Goal: Complete application form

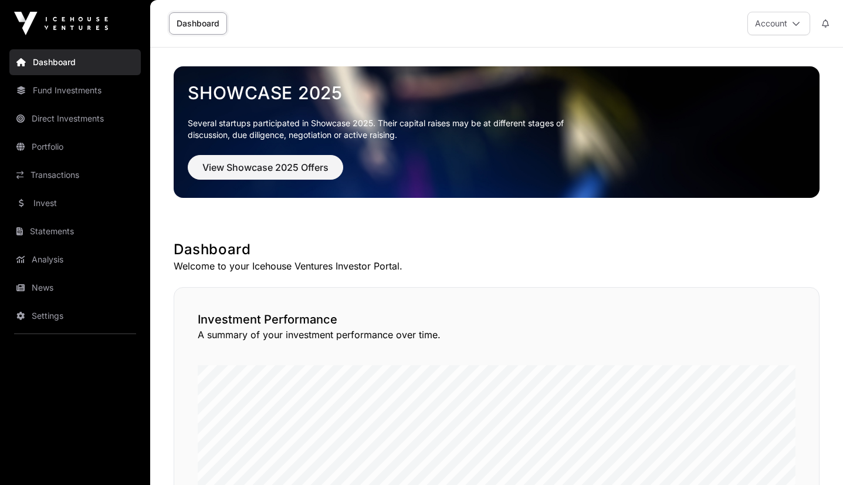
click at [252, 171] on span "View Showcase 2025 Offers" at bounding box center [265, 167] width 126 height 14
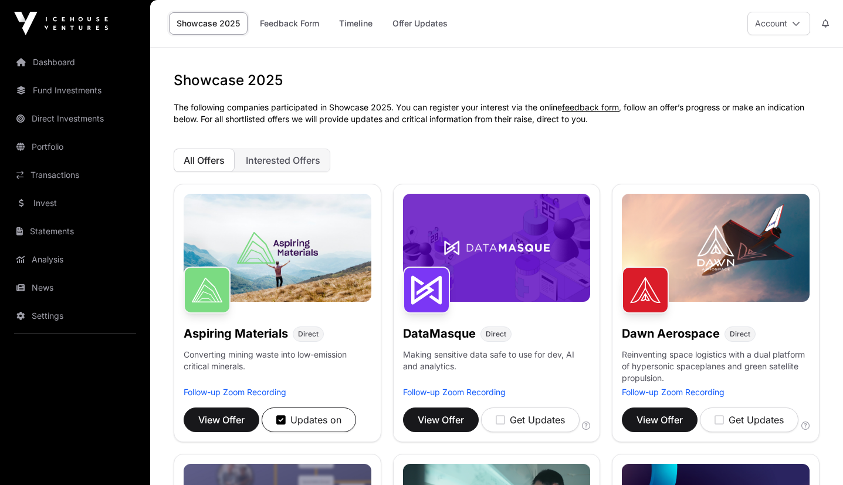
scroll to position [384, 0]
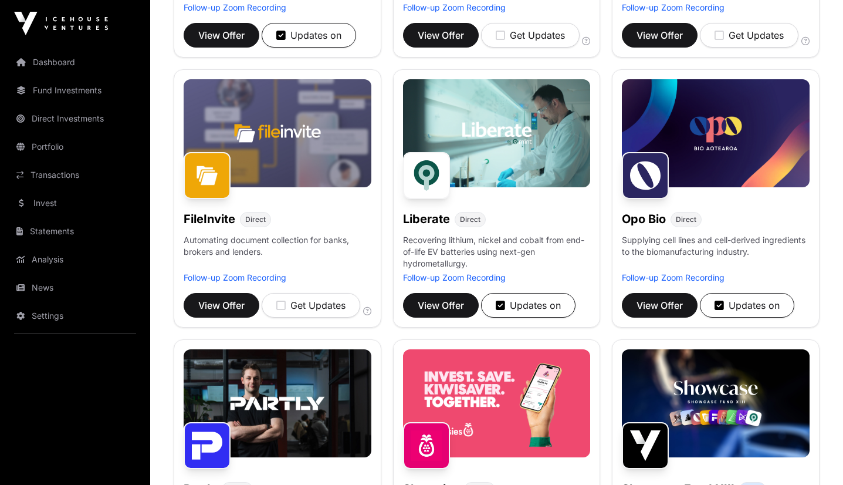
click at [661, 303] on span "View Offer" at bounding box center [659, 305] width 46 height 14
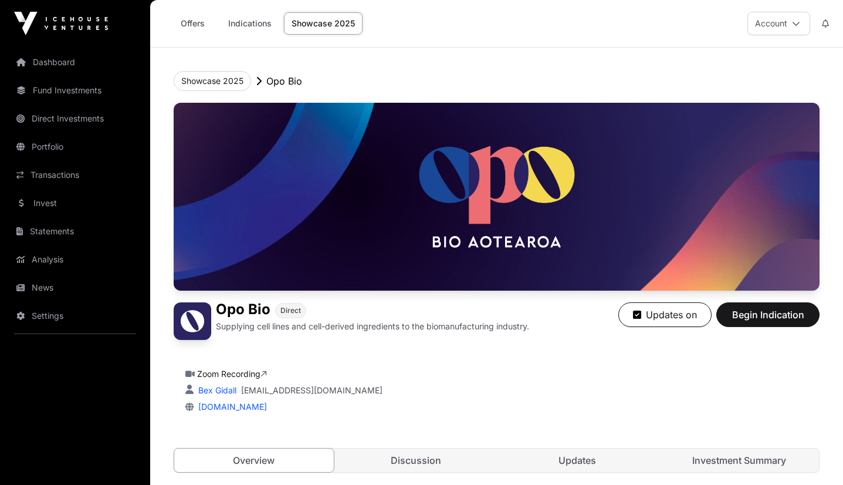
click at [763, 309] on span "Begin Indication" at bounding box center [768, 314] width 74 height 14
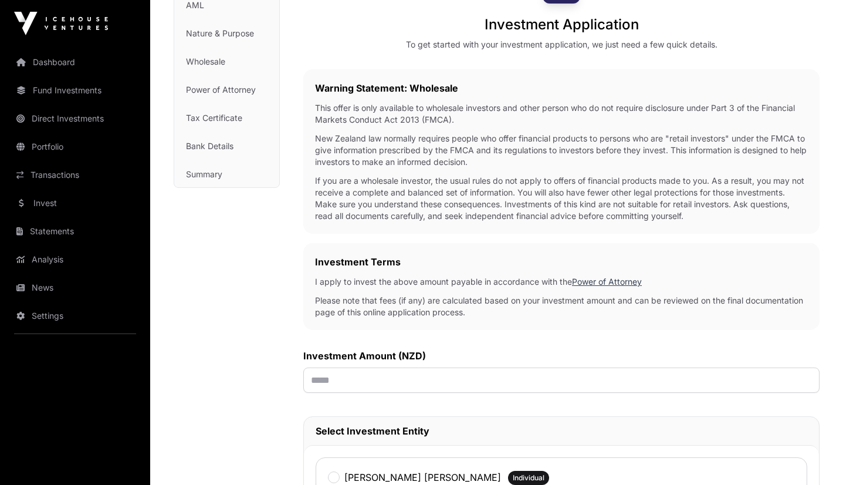
scroll to position [137, 0]
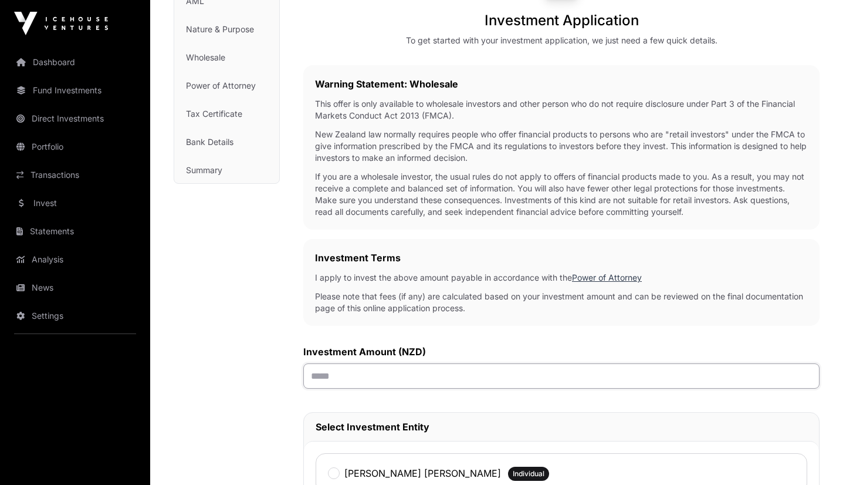
click at [462, 384] on input "text" at bounding box center [561, 375] width 516 height 25
type input "*******"
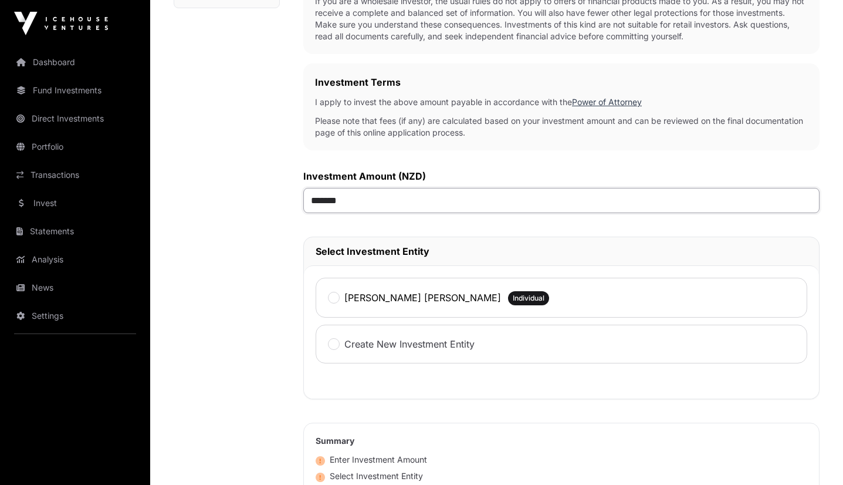
scroll to position [349, 0]
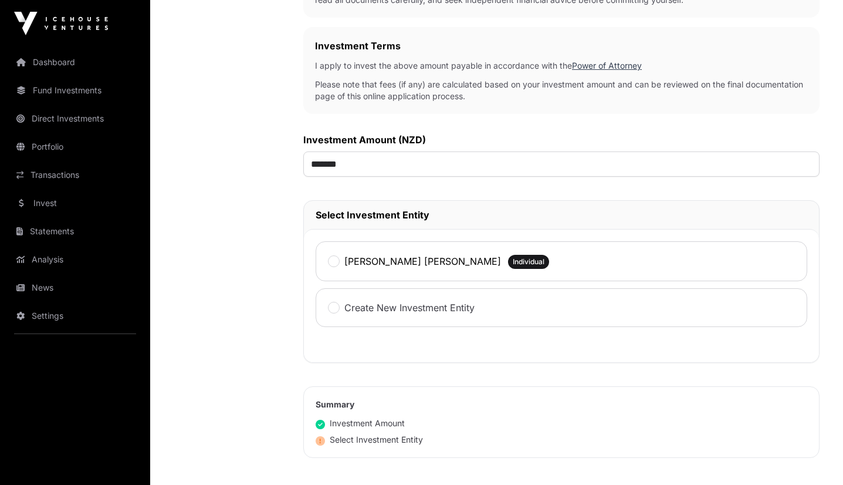
click at [355, 267] on label "[PERSON_NAME] [PERSON_NAME]" at bounding box center [422, 261] width 157 height 14
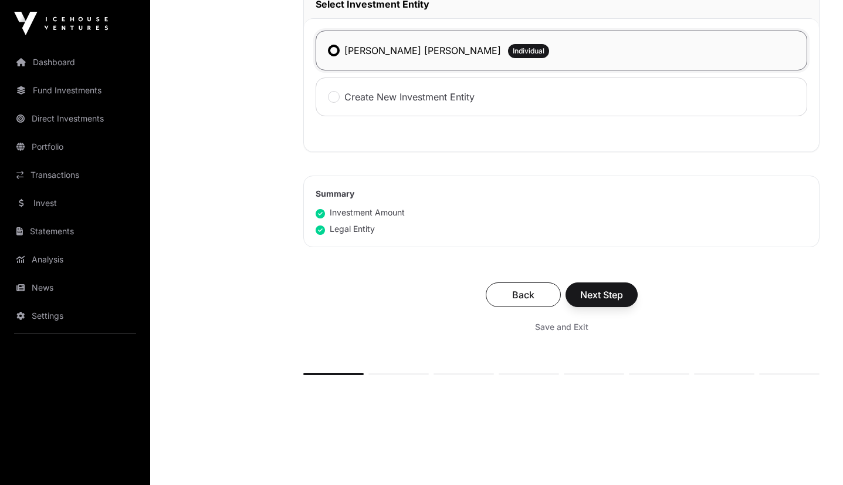
scroll to position [577, 0]
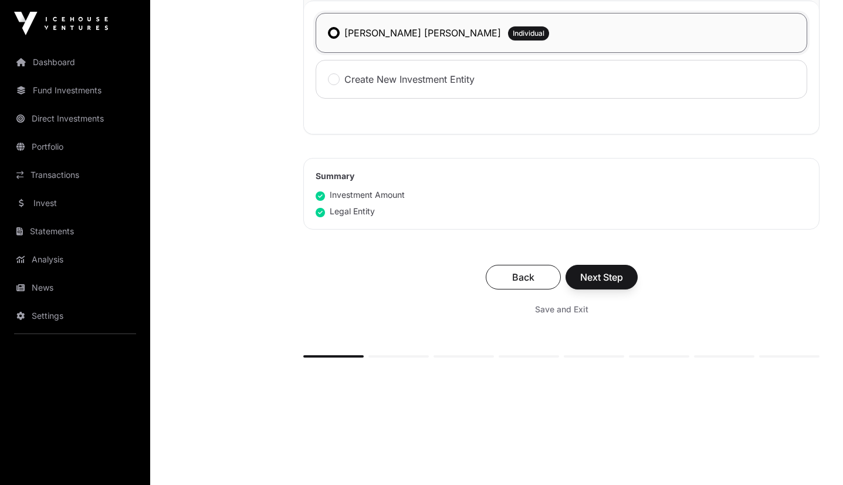
click at [604, 280] on span "Next Step" at bounding box center [601, 277] width 43 height 14
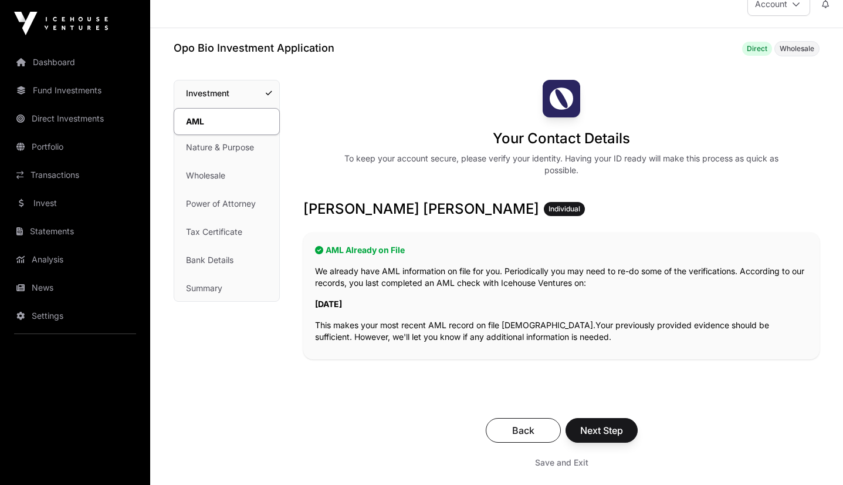
scroll to position [23, 0]
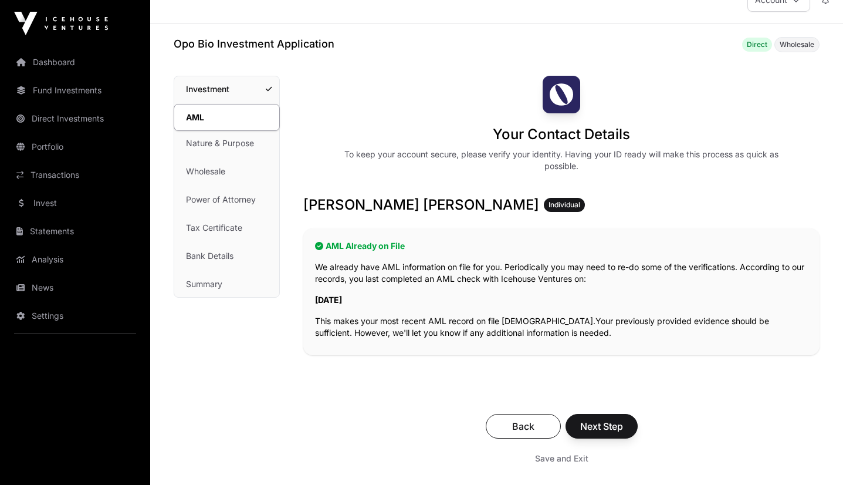
click at [611, 424] on span "Next Step" at bounding box center [601, 426] width 43 height 14
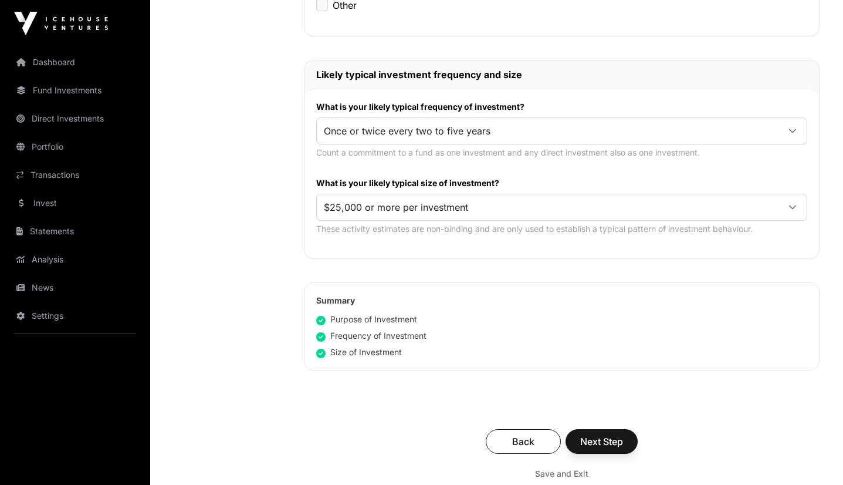
scroll to position [552, 0]
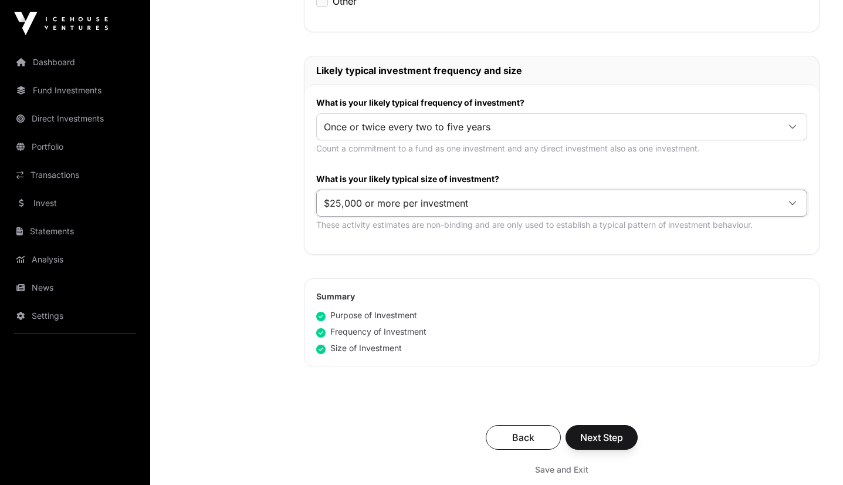
click at [526, 193] on span "$25,000 or more per investment" at bounding box center [548, 202] width 462 height 21
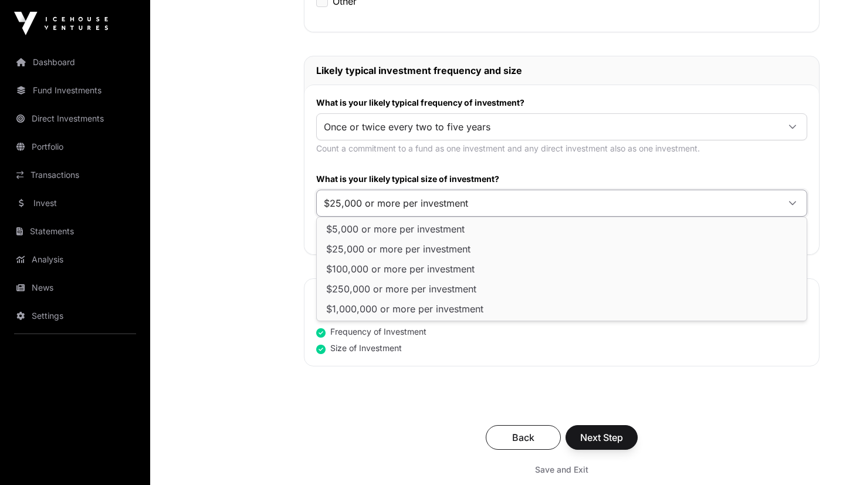
click at [526, 201] on span "$25,000 or more per investment" at bounding box center [548, 202] width 462 height 21
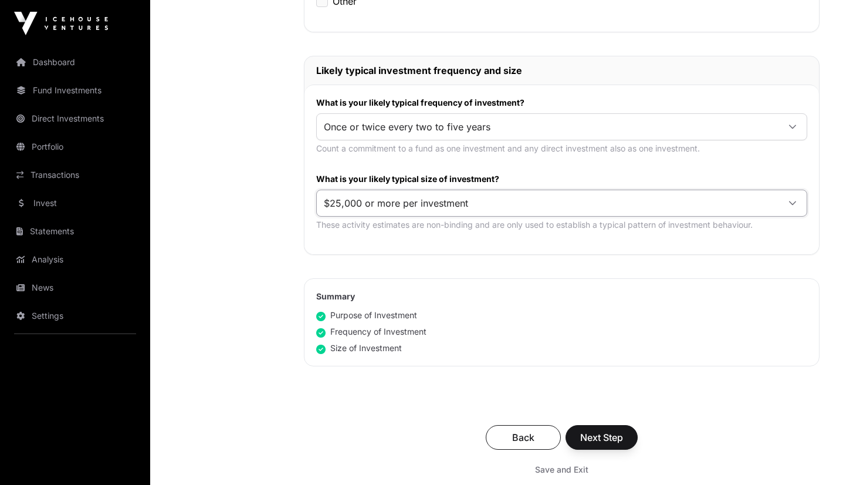
click at [526, 201] on span "$25,000 or more per investment" at bounding box center [548, 202] width 462 height 21
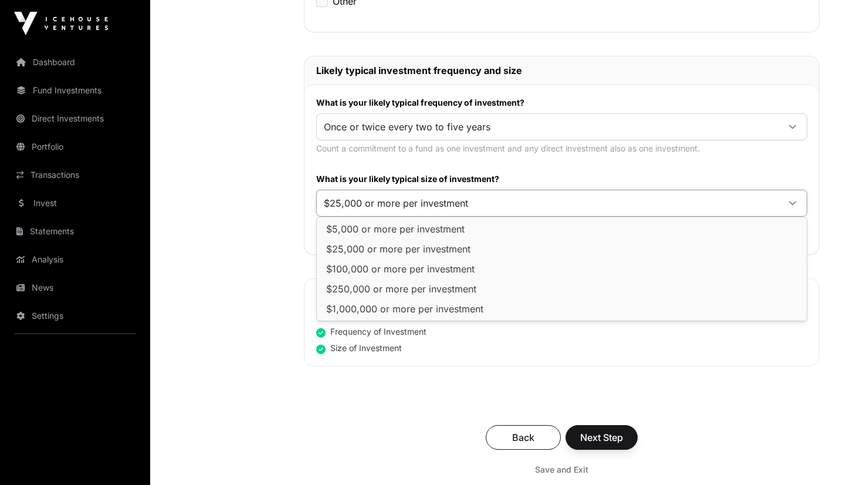
click at [526, 201] on span "$25,000 or more per investment" at bounding box center [548, 202] width 462 height 21
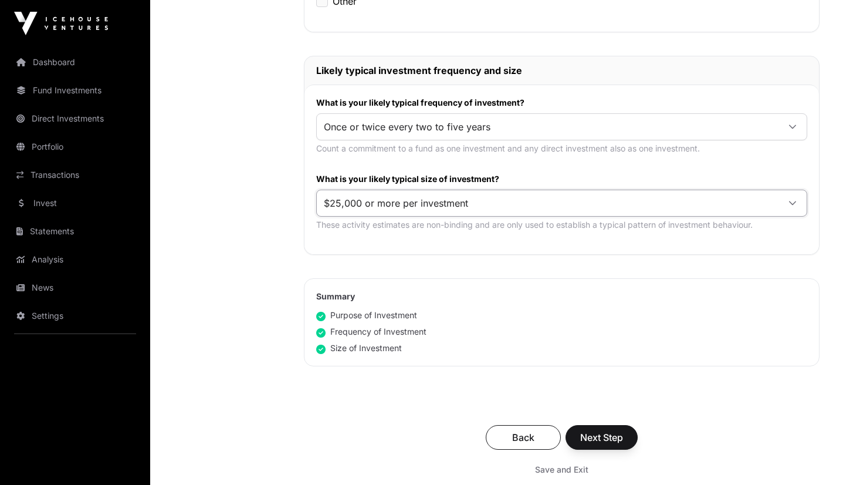
click at [526, 201] on span "$25,000 or more per investment" at bounding box center [548, 202] width 462 height 21
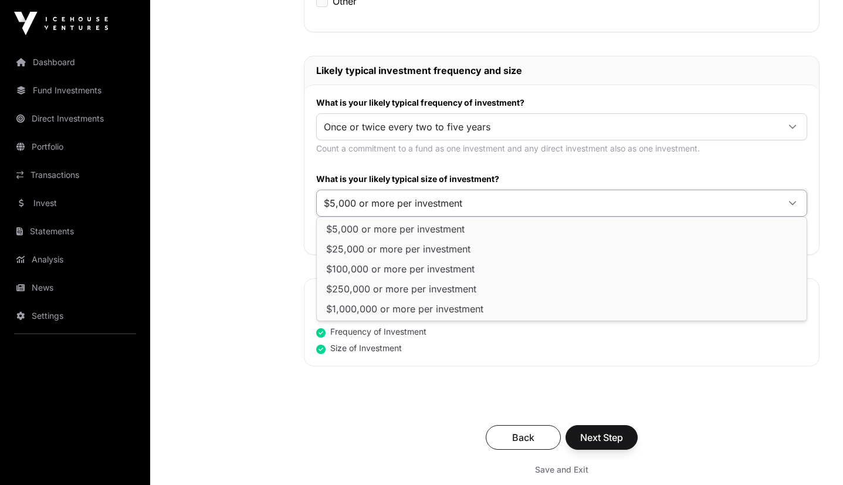
click at [517, 229] on li "$5,000 or more per investment" at bounding box center [561, 228] width 485 height 19
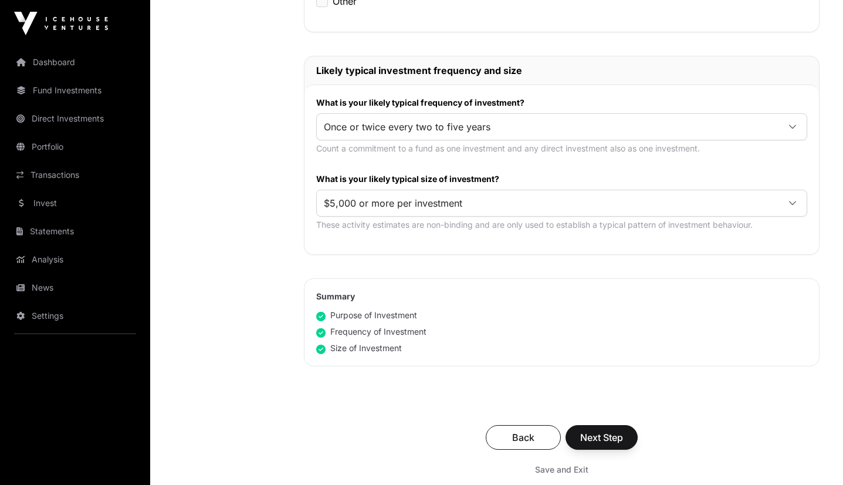
click at [570, 200] on span "$5,000 or more per investment" at bounding box center [548, 202] width 462 height 21
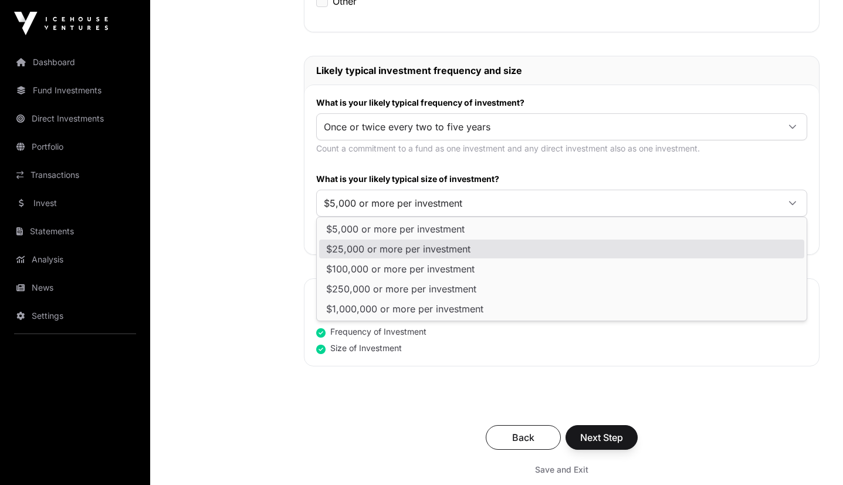
click at [534, 251] on li "$25,000 or more per investment" at bounding box center [561, 248] width 485 height 19
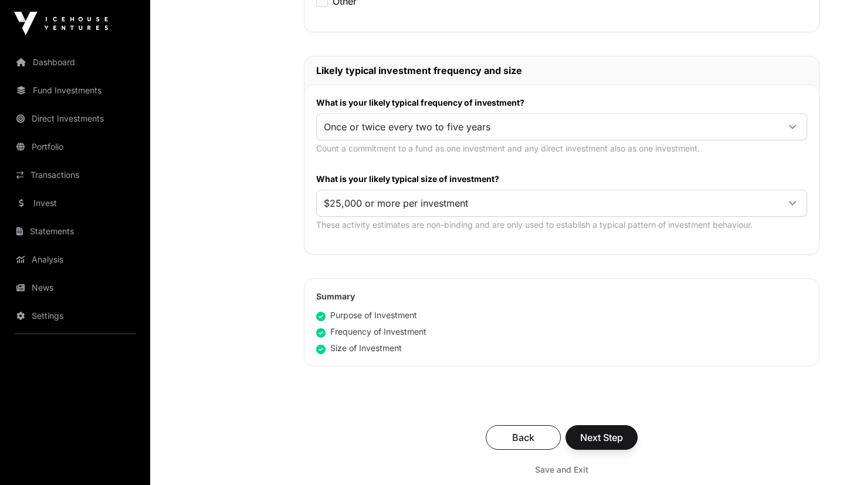
click at [615, 432] on span "Next Step" at bounding box center [601, 437] width 43 height 14
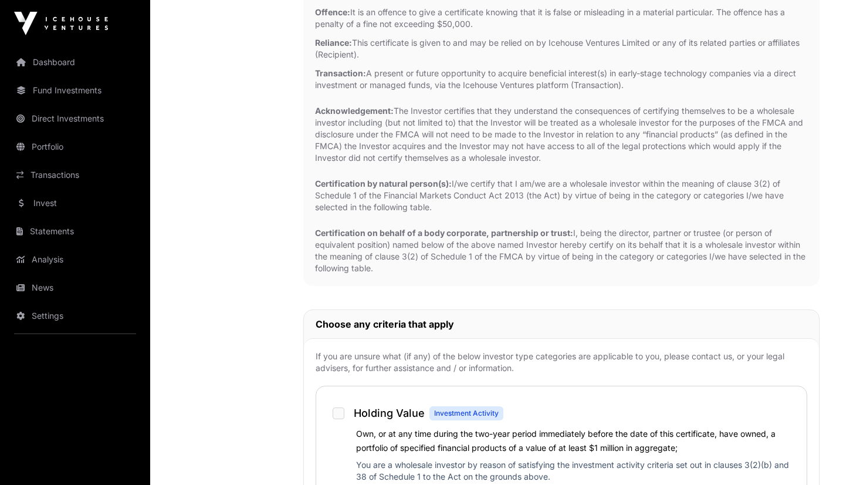
scroll to position [666, 0]
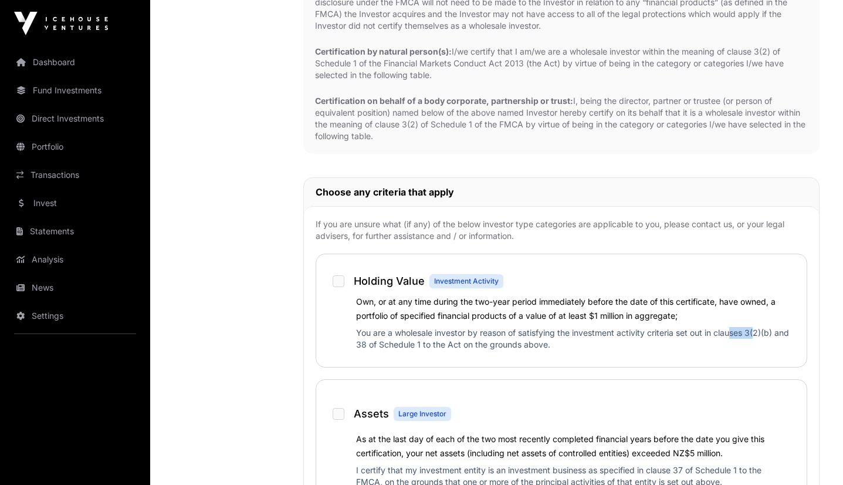
drag, startPoint x: 730, startPoint y: 328, endPoint x: 751, endPoint y: 337, distance: 22.1
click at [751, 337] on p "You are a wholesale investor by reason of satisfying the investment activity cr…" at bounding box center [575, 341] width 439 height 28
click at [743, 331] on p "You are a wholesale investor by reason of satisfying the investment activity cr…" at bounding box center [575, 341] width 439 height 28
drag, startPoint x: 719, startPoint y: 331, endPoint x: 460, endPoint y: 347, distance: 259.1
click at [460, 347] on p "You are a wholesale investor by reason of satisfying the investment activity cr…" at bounding box center [575, 341] width 439 height 28
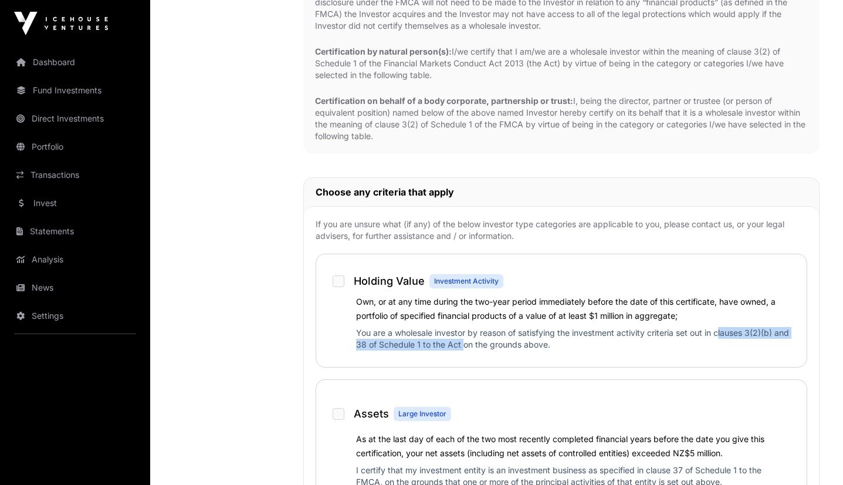
copy p "clauses 3(2)(b) and 38 of Schedule 1 to the Act"
click at [536, 311] on label "Own, or at any time during the two-year period immediately before the date of t…" at bounding box center [565, 308] width 419 height 24
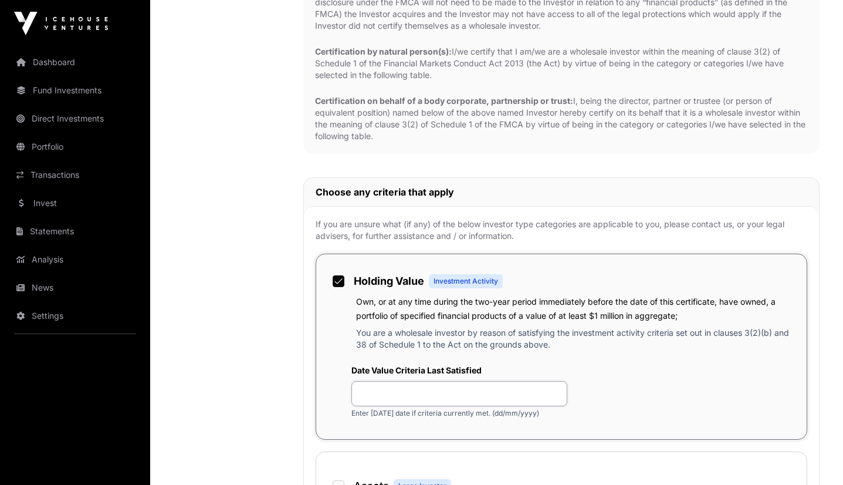
click at [463, 391] on input "text" at bounding box center [459, 393] width 216 height 25
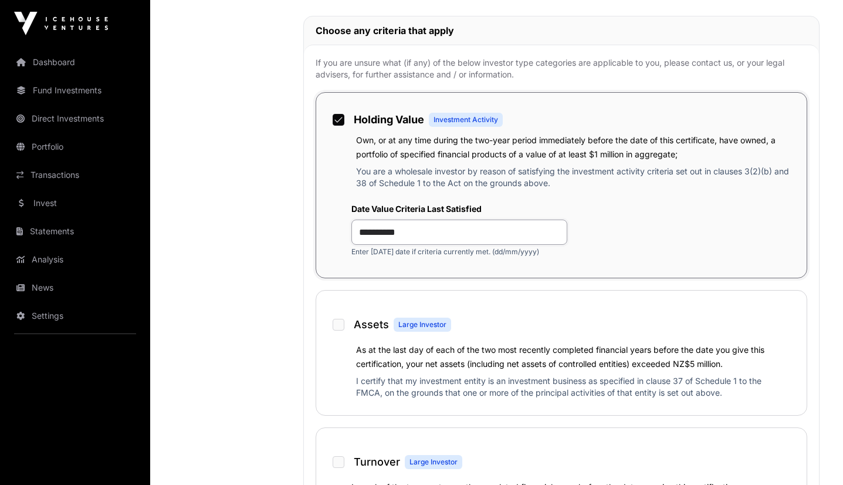
scroll to position [897, 0]
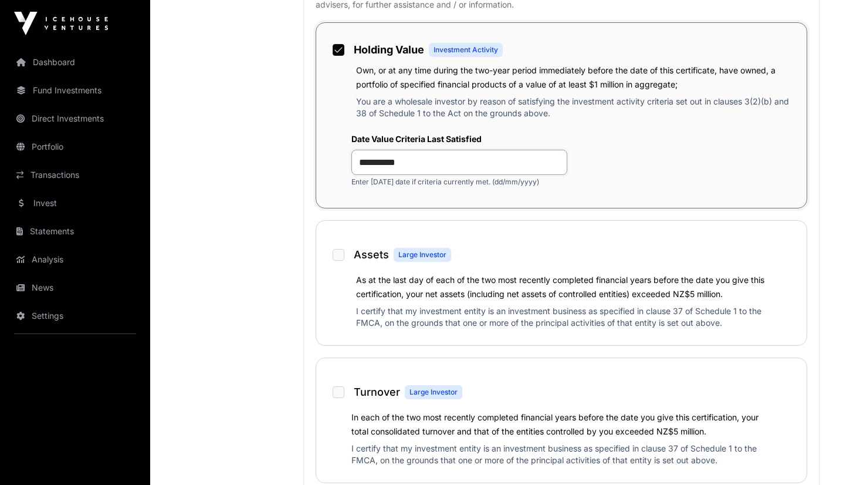
type input "**********"
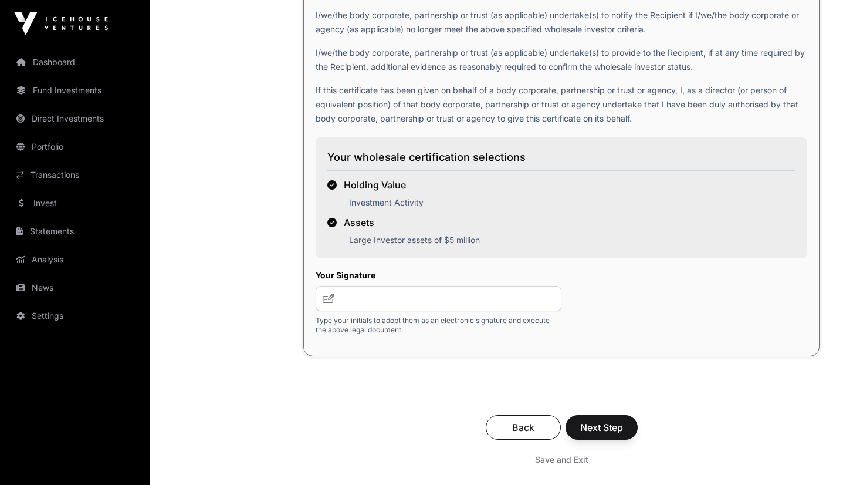
scroll to position [2085, 0]
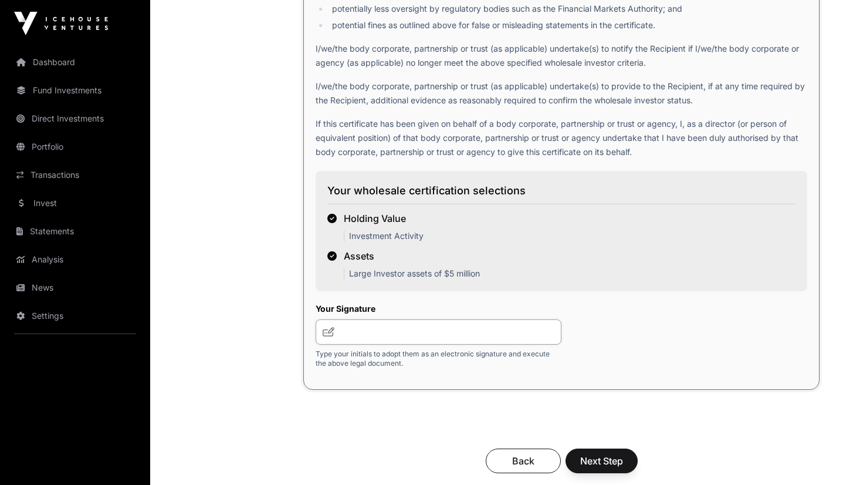
click at [396, 342] on input "text" at bounding box center [439, 331] width 246 height 25
type input "***"
click at [599, 458] on span "Next Step" at bounding box center [601, 460] width 43 height 14
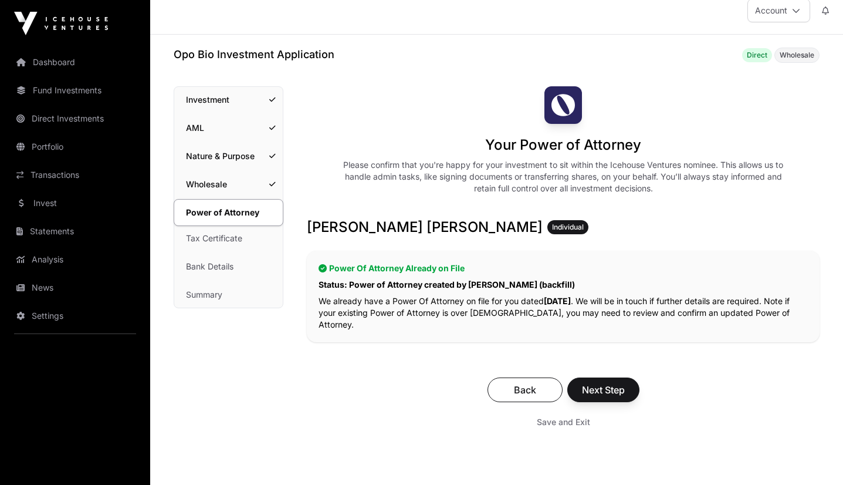
scroll to position [16, 0]
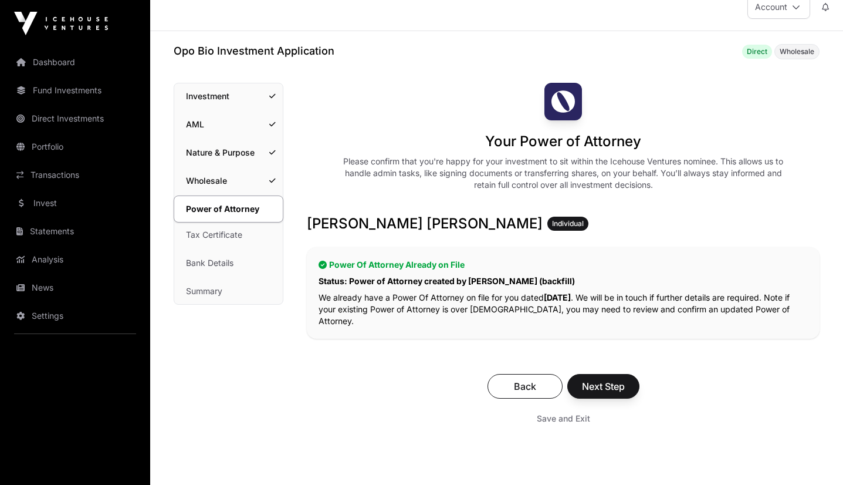
click at [603, 379] on span "Next Step" at bounding box center [603, 386] width 43 height 14
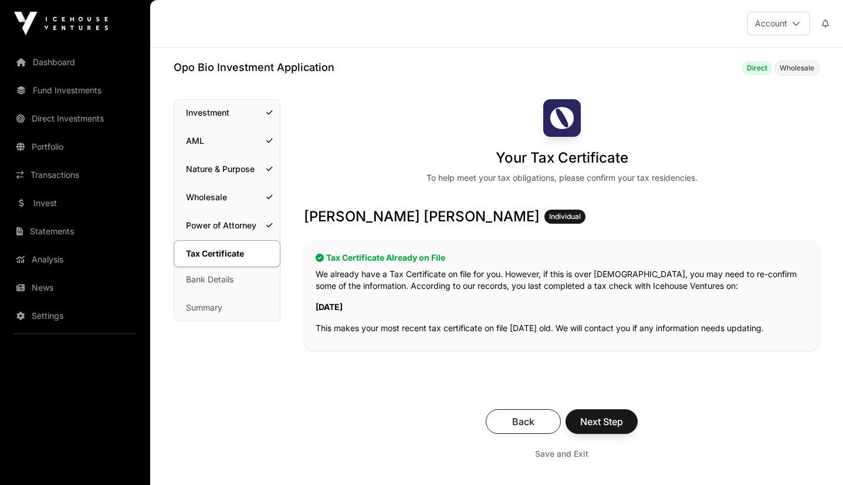
click at [598, 409] on button "Next Step" at bounding box center [601, 421] width 72 height 25
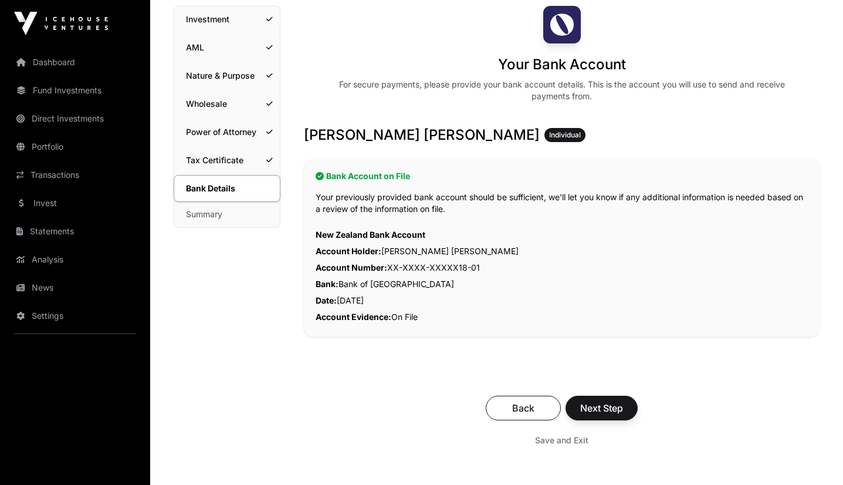
scroll to position [92, 0]
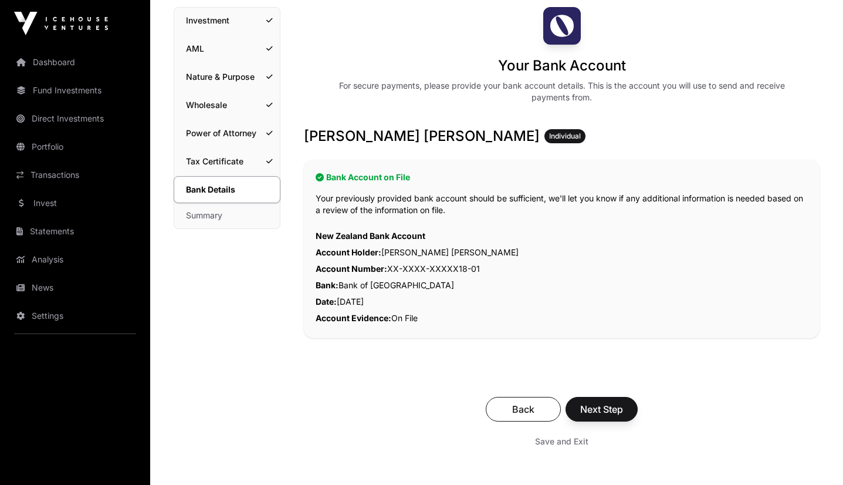
click at [613, 408] on span "Next Step" at bounding box center [601, 409] width 43 height 14
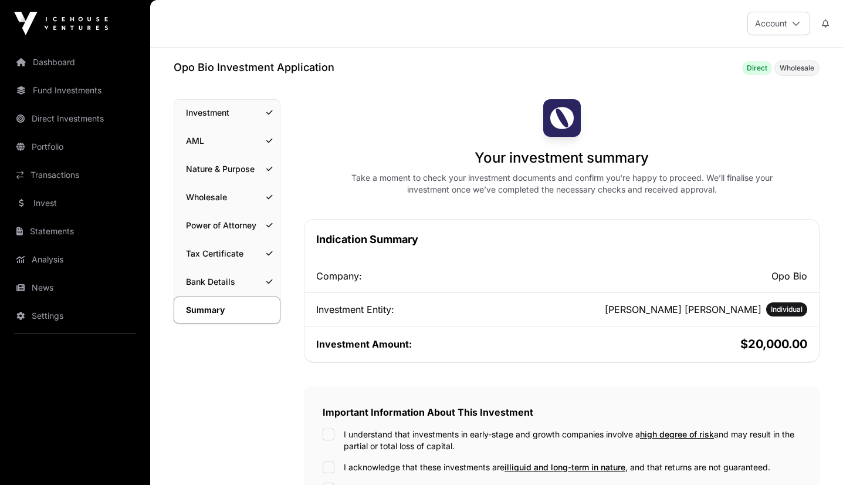
click at [254, 115] on link "Investment" at bounding box center [227, 113] width 106 height 26
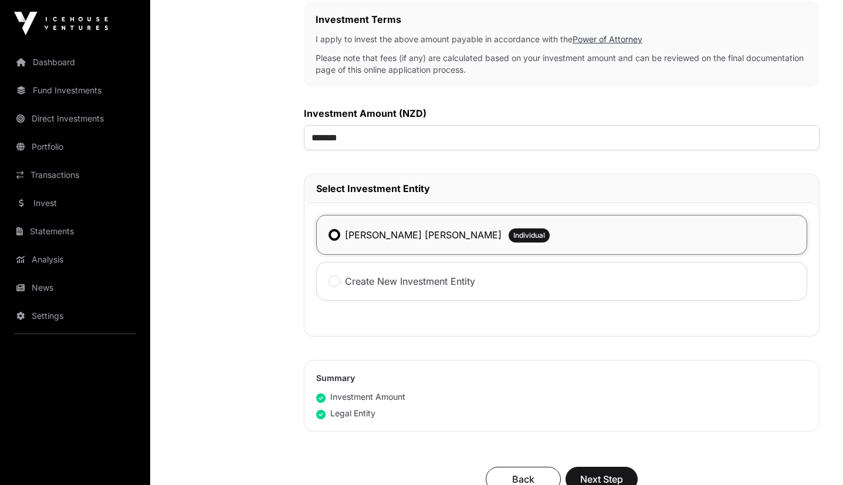
scroll to position [377, 0]
drag, startPoint x: 388, startPoint y: 138, endPoint x: 280, endPoint y: 138, distance: 107.9
click at [280, 138] on div "Investment Investment AML Nature & Purpose Wholesale Power of Attorney Tax Cert…" at bounding box center [497, 164] width 646 height 882
type input "*******"
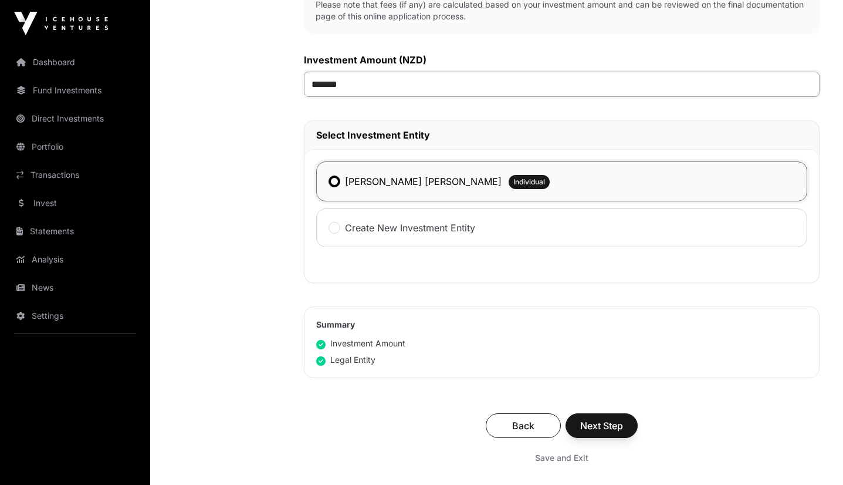
scroll to position [433, 0]
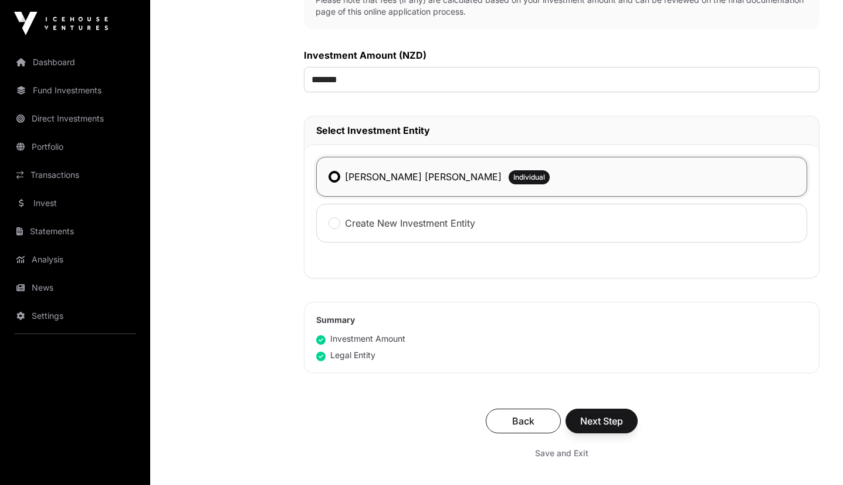
click at [591, 420] on span "Next Step" at bounding box center [601, 421] width 43 height 14
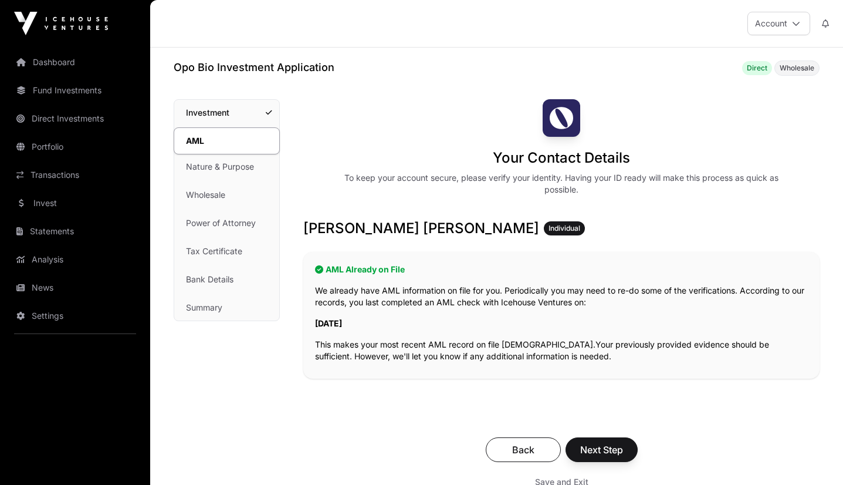
click at [214, 308] on link "Summary" at bounding box center [226, 307] width 105 height 26
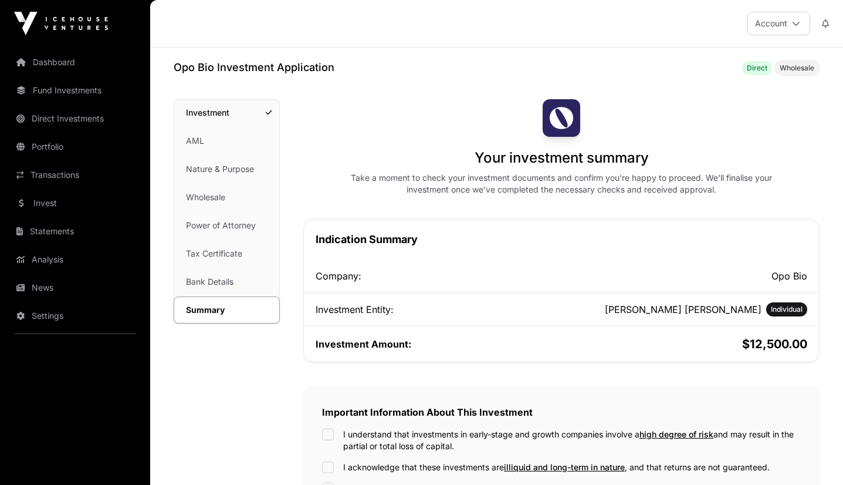
click at [69, 97] on link "Fund Investments" at bounding box center [74, 90] width 131 height 26
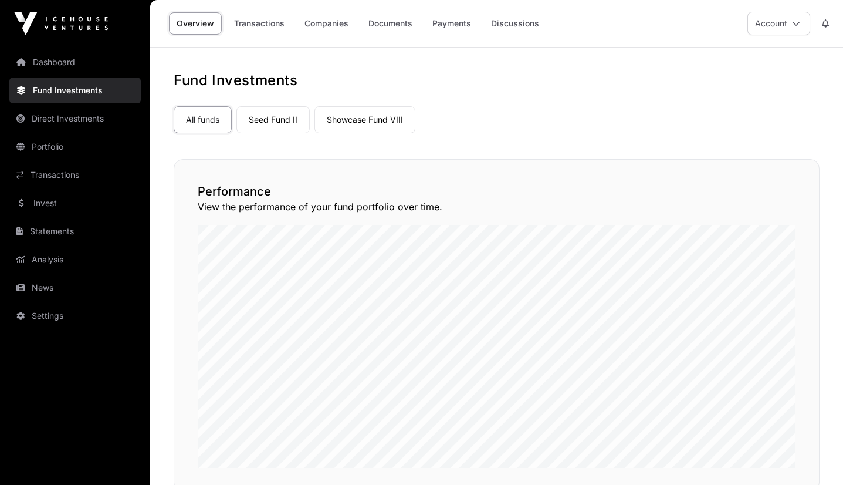
click at [59, 57] on link "Dashboard" at bounding box center [74, 62] width 131 height 26
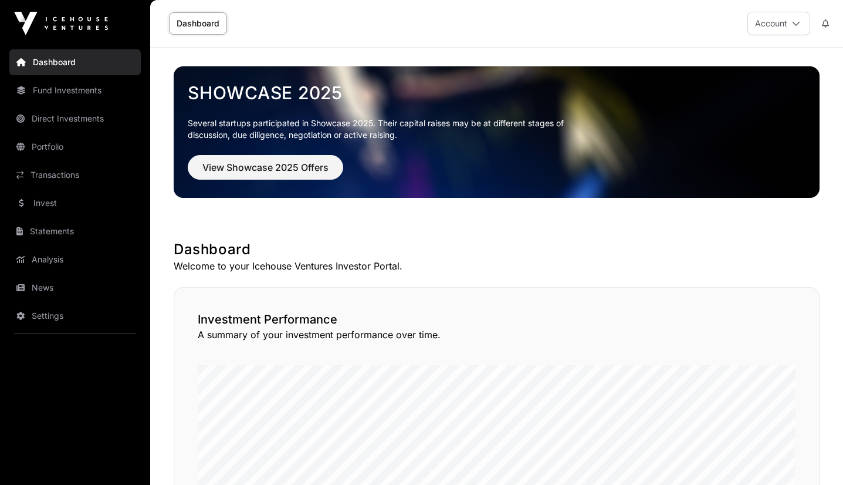
click at [280, 175] on button "View Showcase 2025 Offers" at bounding box center [265, 167] width 155 height 25
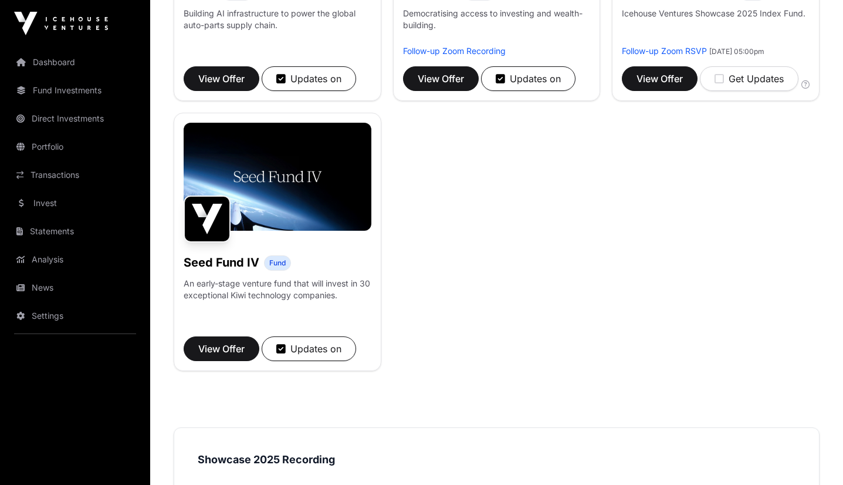
scroll to position [906, 0]
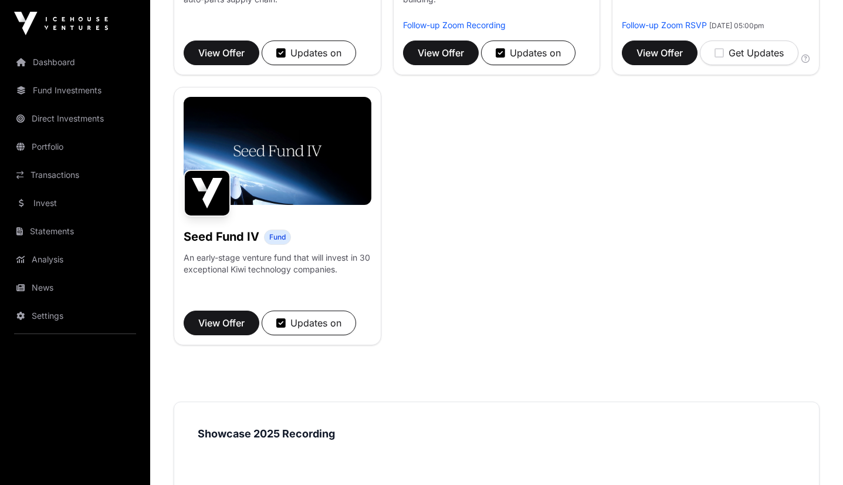
click at [212, 330] on span "View Offer" at bounding box center [221, 323] width 46 height 14
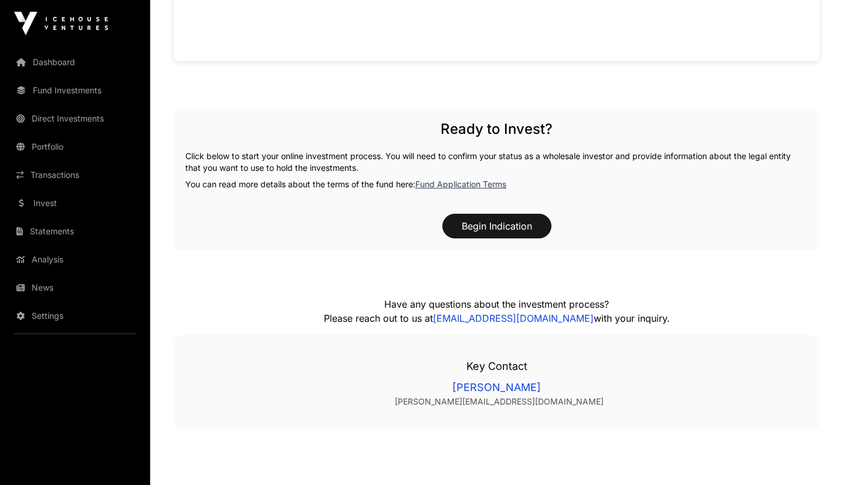
scroll to position [1116, 0]
click at [489, 226] on button "Begin Indication" at bounding box center [496, 224] width 109 height 25
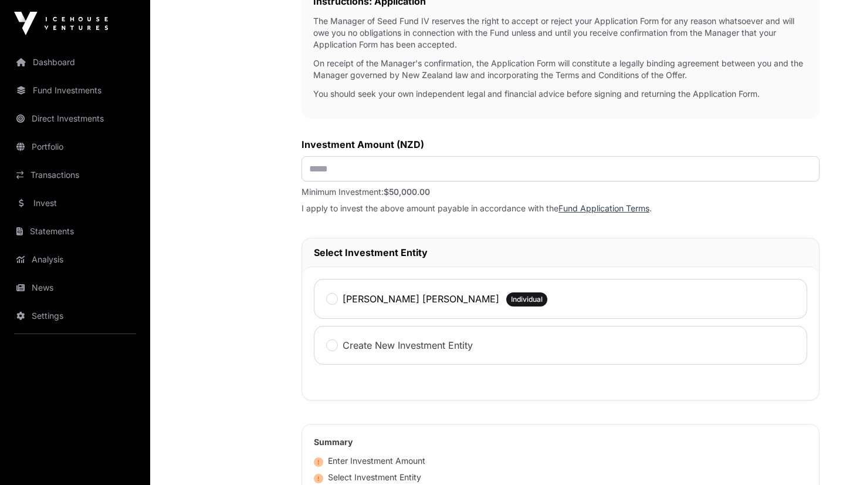
scroll to position [393, 0]
click at [368, 179] on input "text" at bounding box center [560, 169] width 518 height 25
type input "*******"
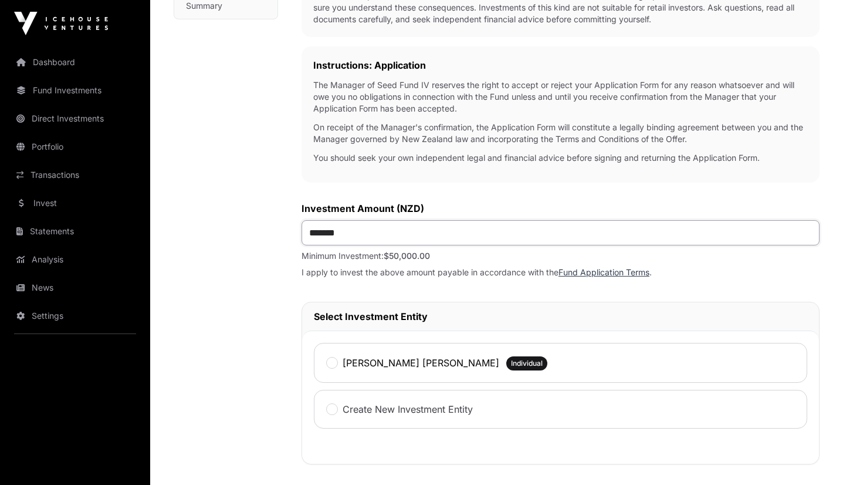
scroll to position [313, 0]
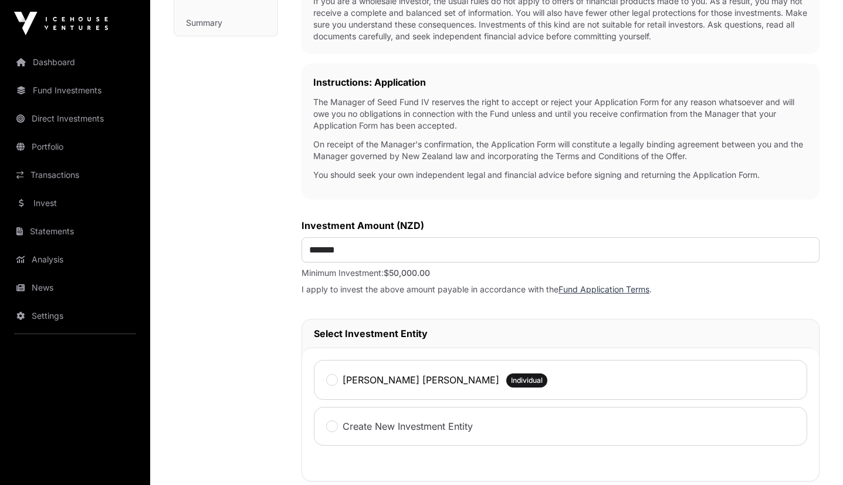
click at [617, 289] on link "Fund Application Terms" at bounding box center [603, 289] width 91 height 10
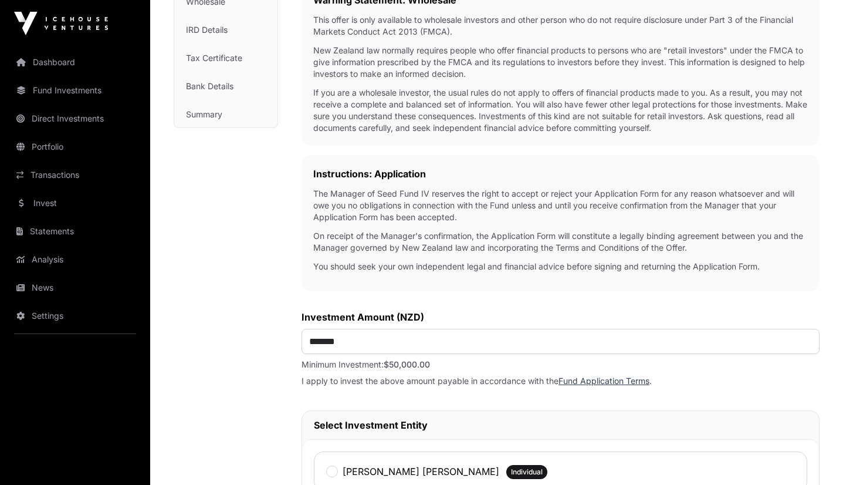
scroll to position [350, 0]
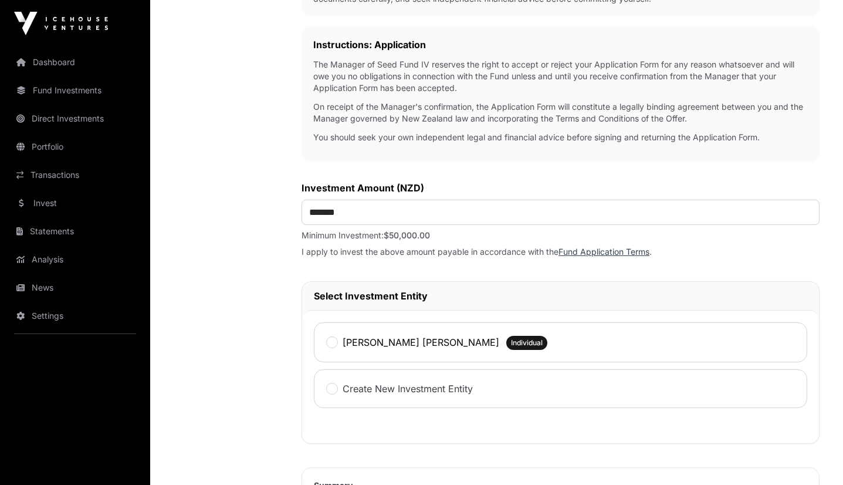
click at [340, 350] on div "[PERSON_NAME] [PERSON_NAME]" at bounding box center [412, 341] width 173 height 15
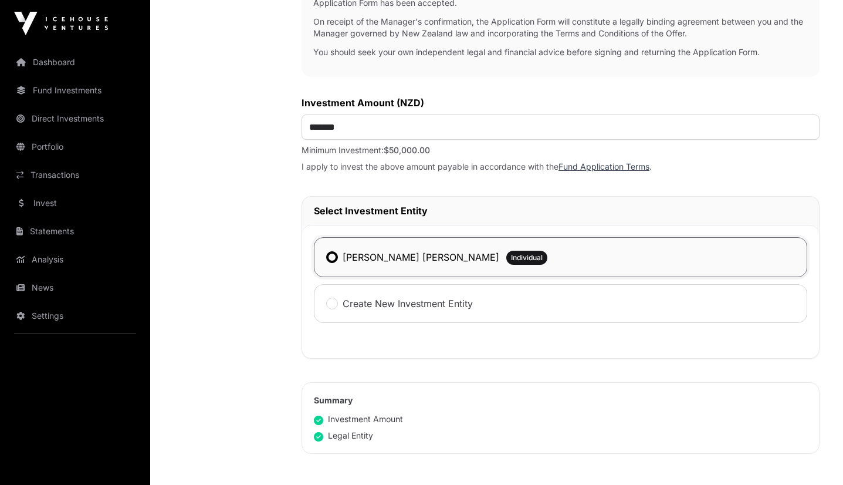
scroll to position [577, 0]
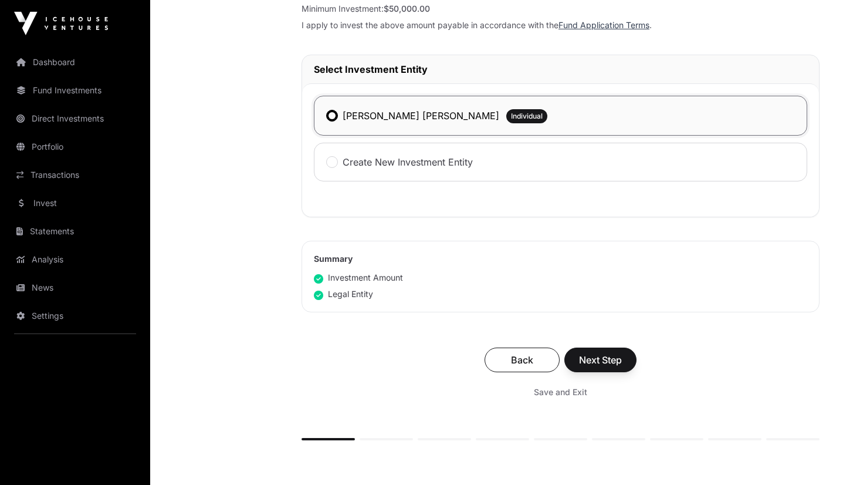
click at [614, 360] on span "Next Step" at bounding box center [600, 360] width 43 height 14
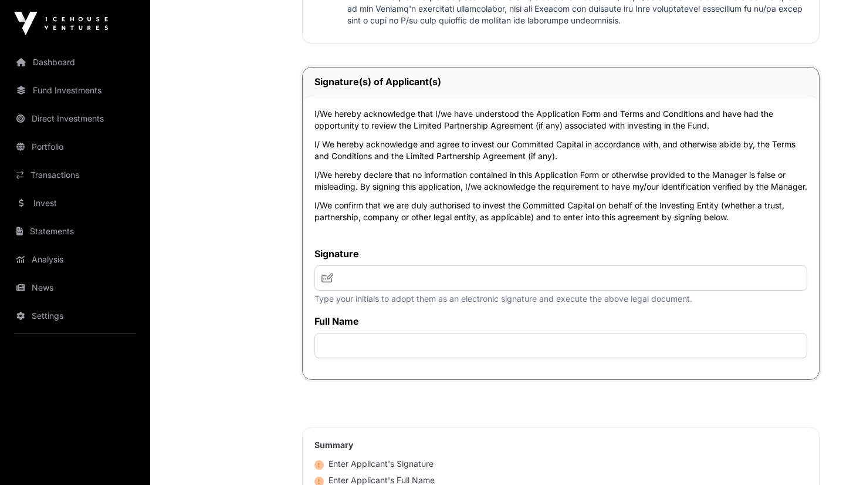
scroll to position [3051, 0]
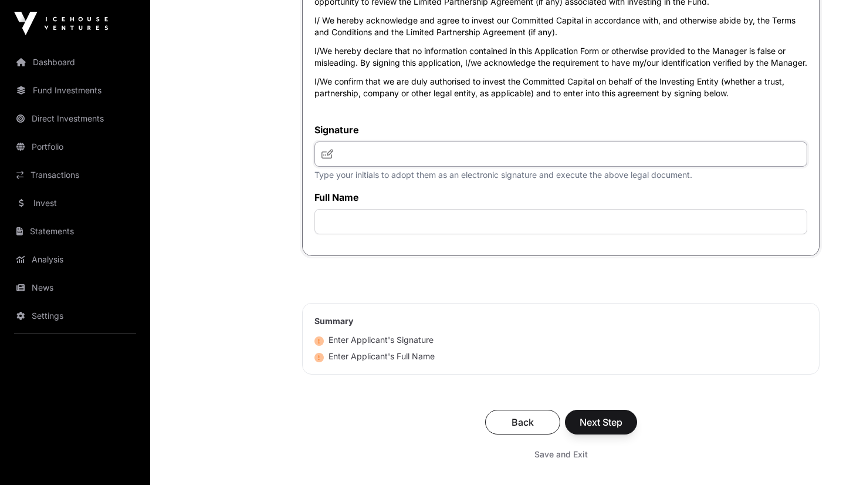
click at [370, 155] on input "text" at bounding box center [560, 153] width 493 height 25
type input "***"
type input "**********"
click at [609, 429] on span "Next Step" at bounding box center [601, 422] width 43 height 14
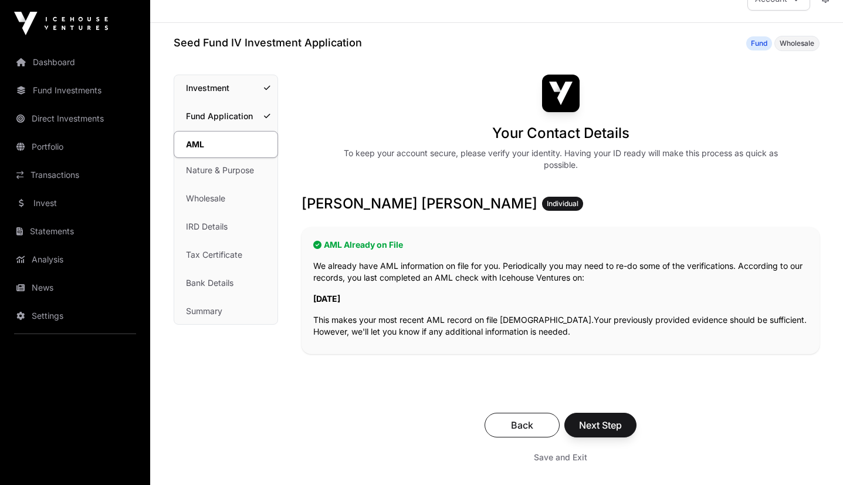
scroll to position [27, 0]
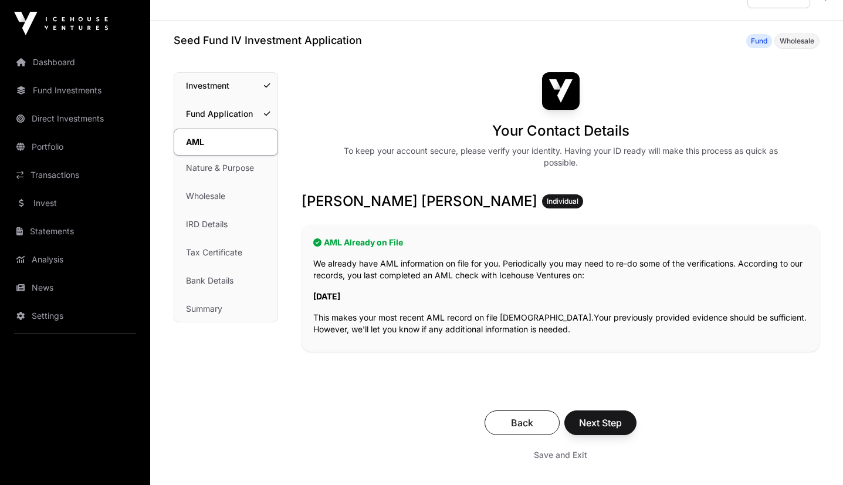
click at [602, 418] on span "Next Step" at bounding box center [600, 422] width 43 height 14
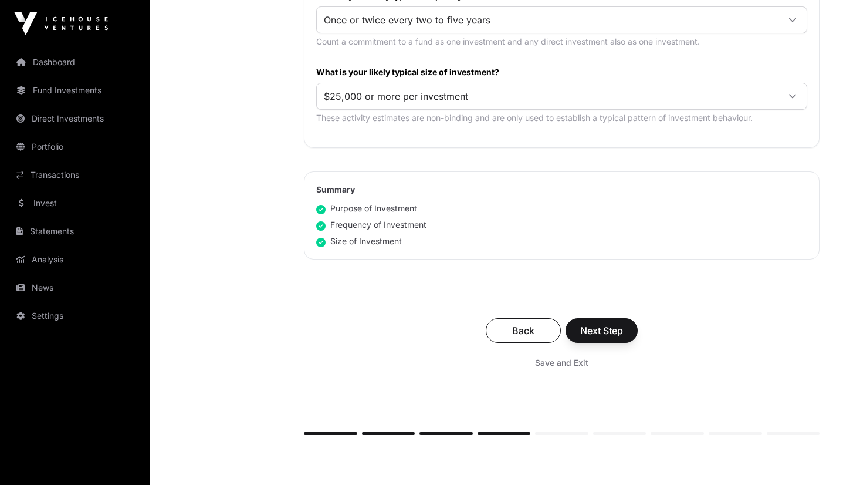
scroll to position [682, 0]
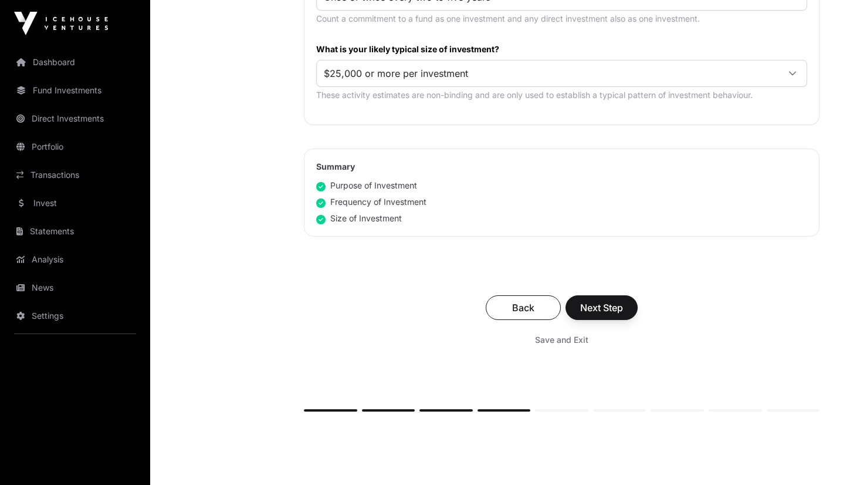
click at [599, 311] on span "Next Step" at bounding box center [601, 307] width 43 height 14
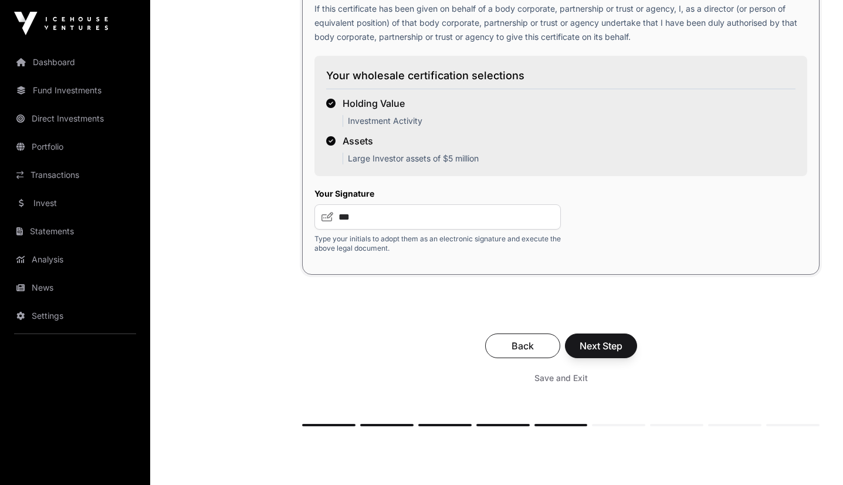
scroll to position [2054, 0]
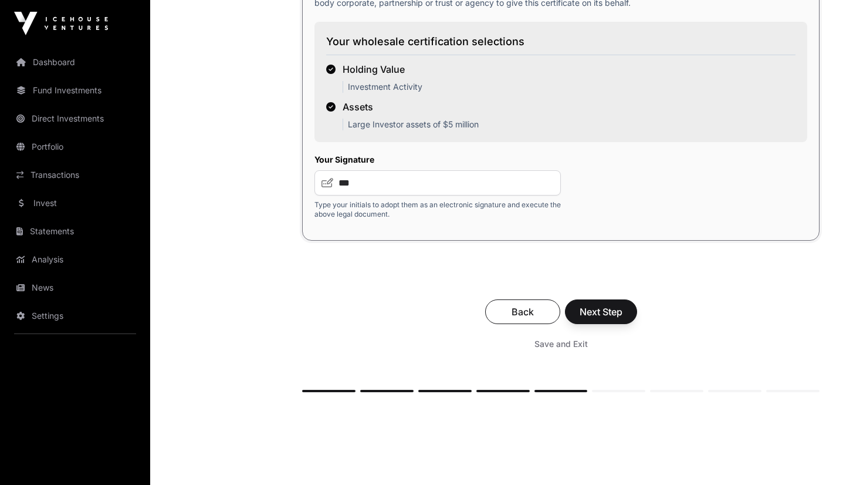
click at [601, 313] on span "Next Step" at bounding box center [601, 311] width 43 height 14
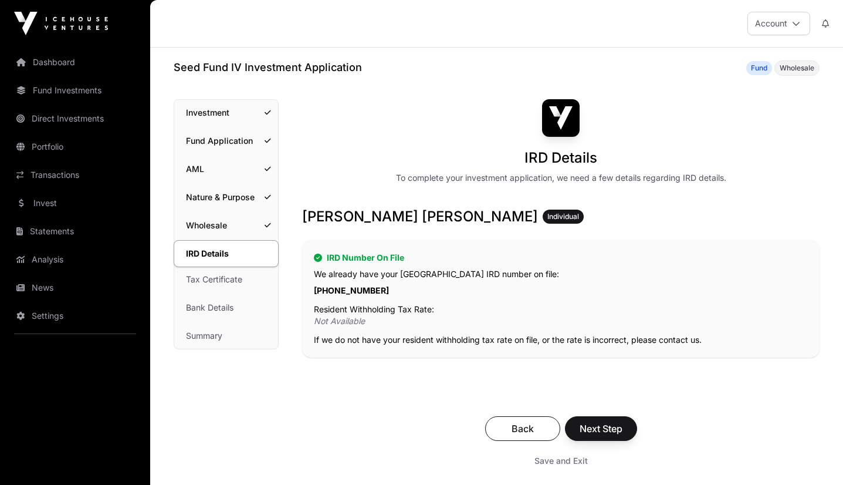
click at [588, 423] on span "Next Step" at bounding box center [601, 428] width 43 height 14
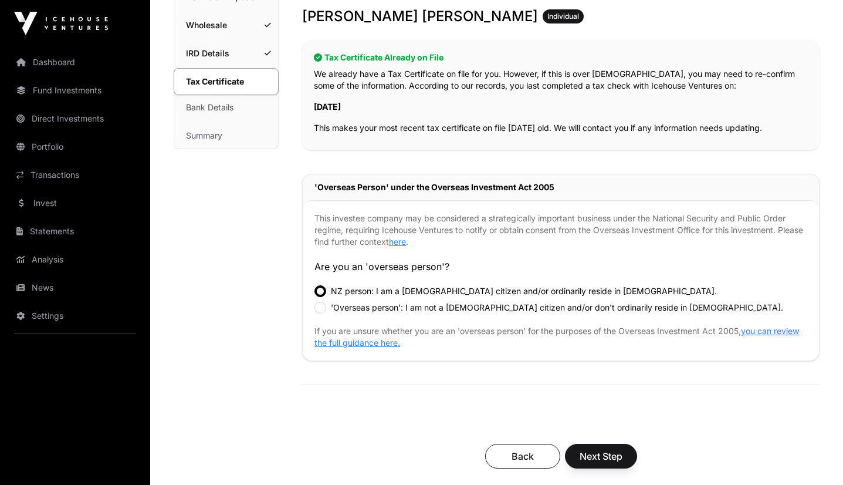
scroll to position [298, 0]
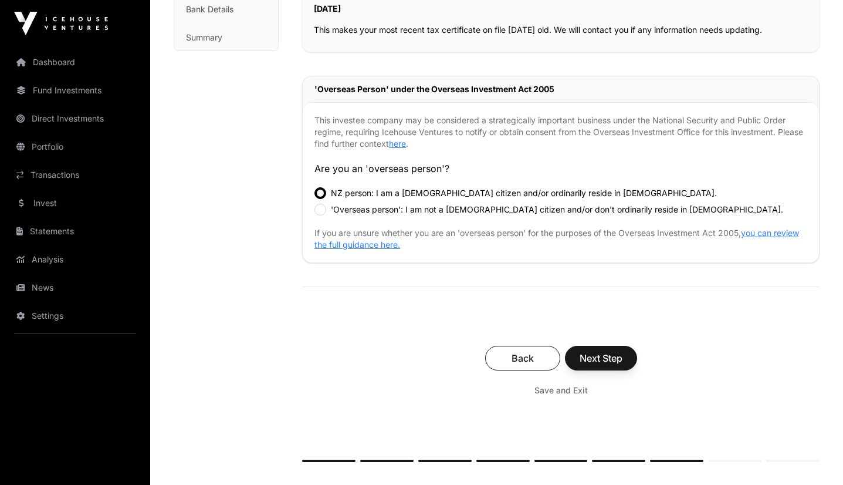
click at [589, 357] on span "Next Step" at bounding box center [601, 358] width 43 height 14
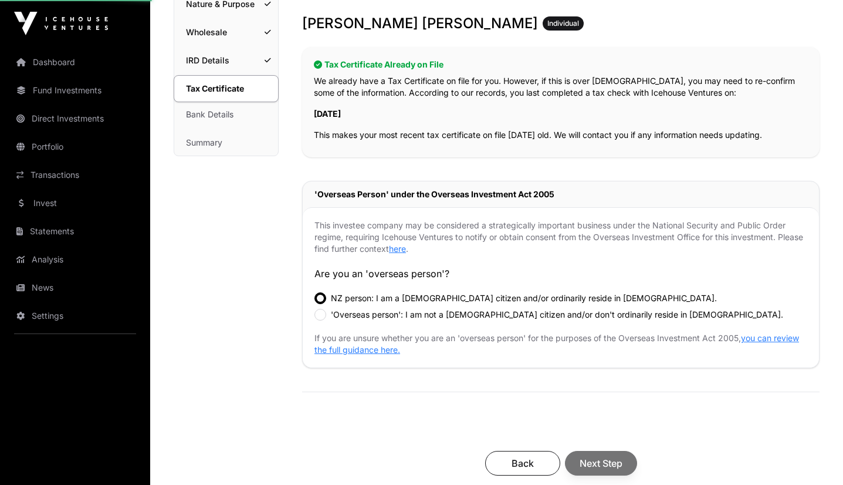
scroll to position [192, 0]
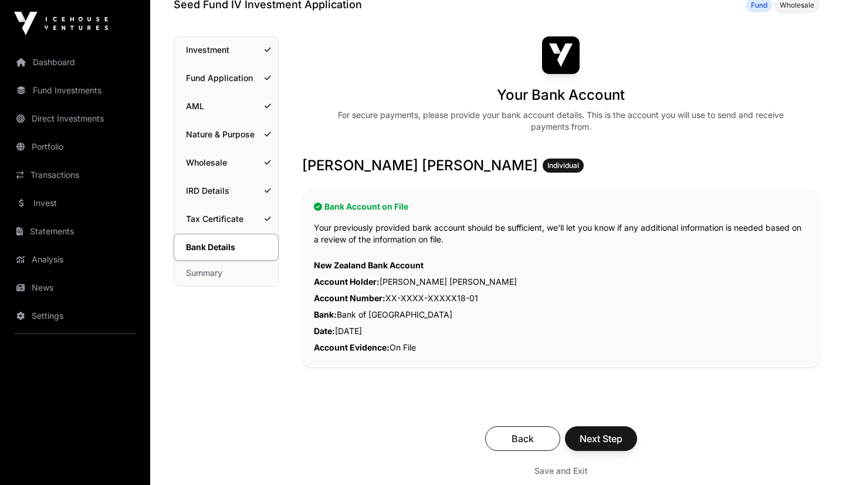
scroll to position [143, 0]
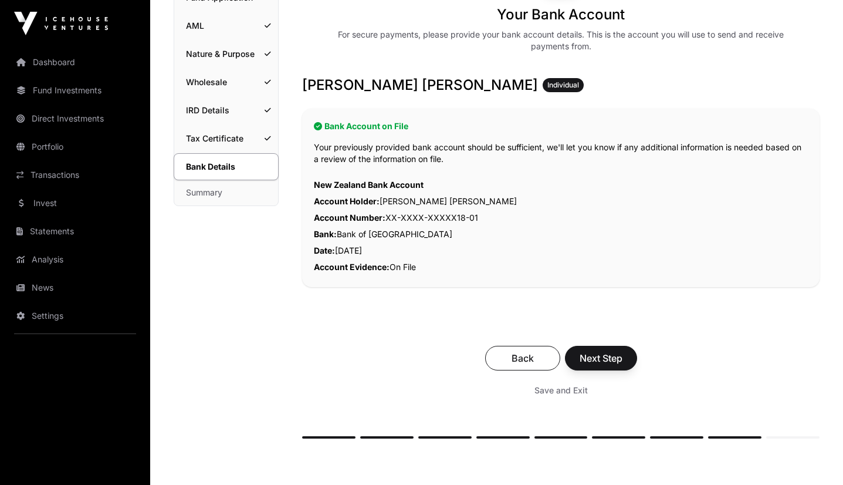
click at [607, 362] on span "Next Step" at bounding box center [601, 358] width 43 height 14
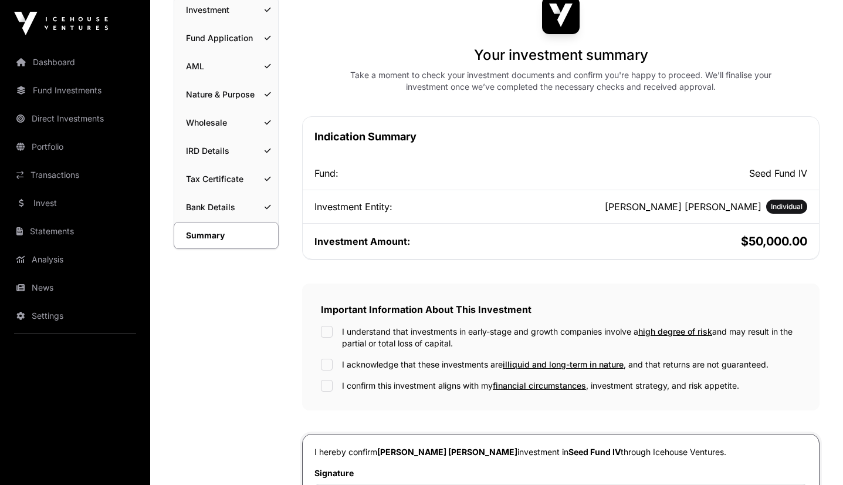
scroll to position [105, 0]
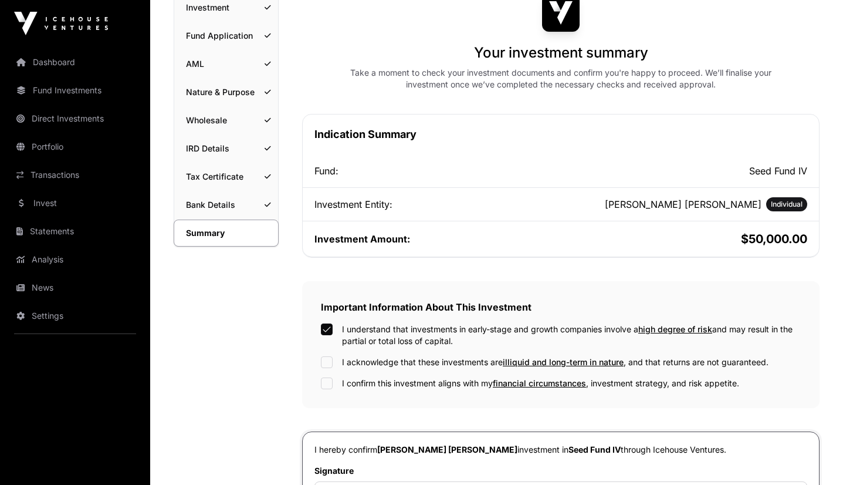
click at [335, 368] on div "I understand that investments in early-stage and growth companies involve a hig…" at bounding box center [561, 356] width 480 height 66
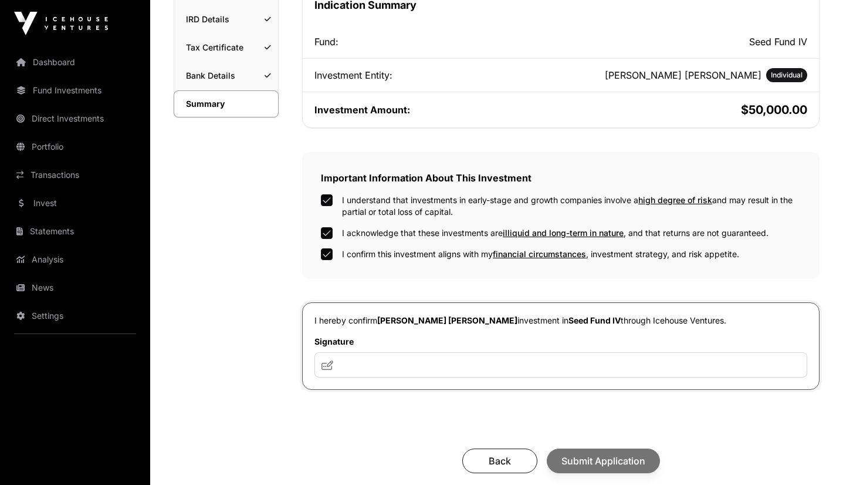
scroll to position [235, 0]
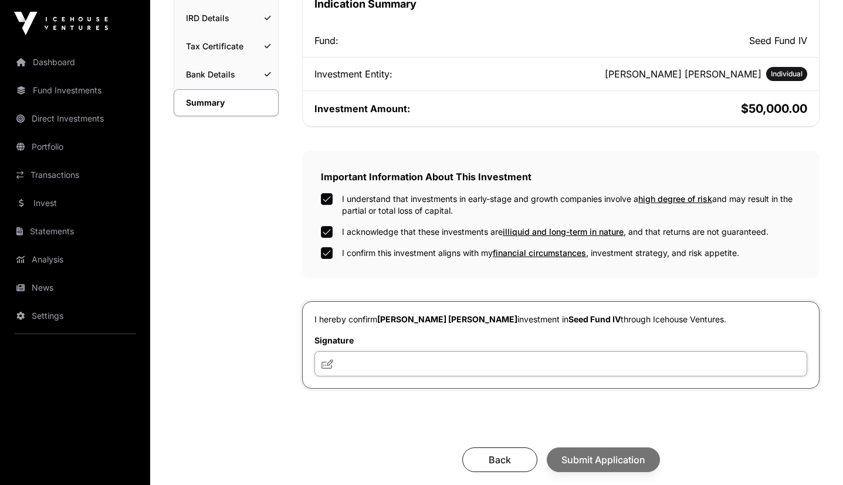
click at [364, 367] on input "text" at bounding box center [560, 363] width 493 height 25
type input "***"
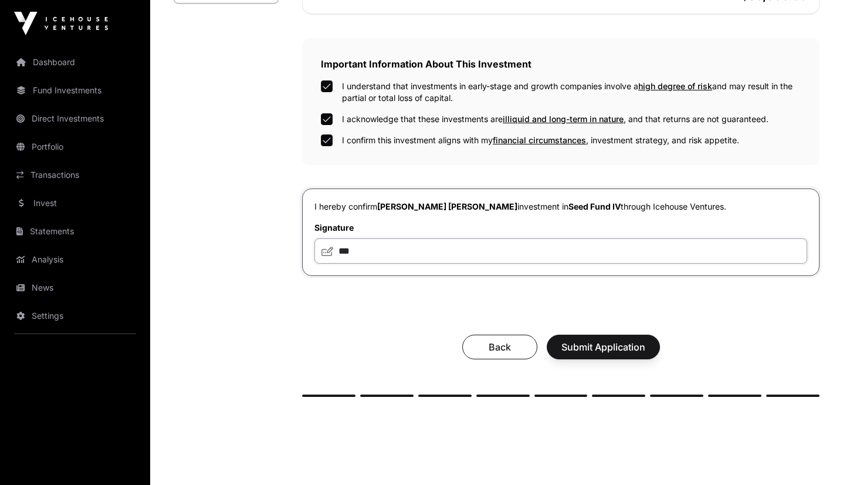
scroll to position [388, 0]
